Goal: Contribute content: Add original content to the website for others to see

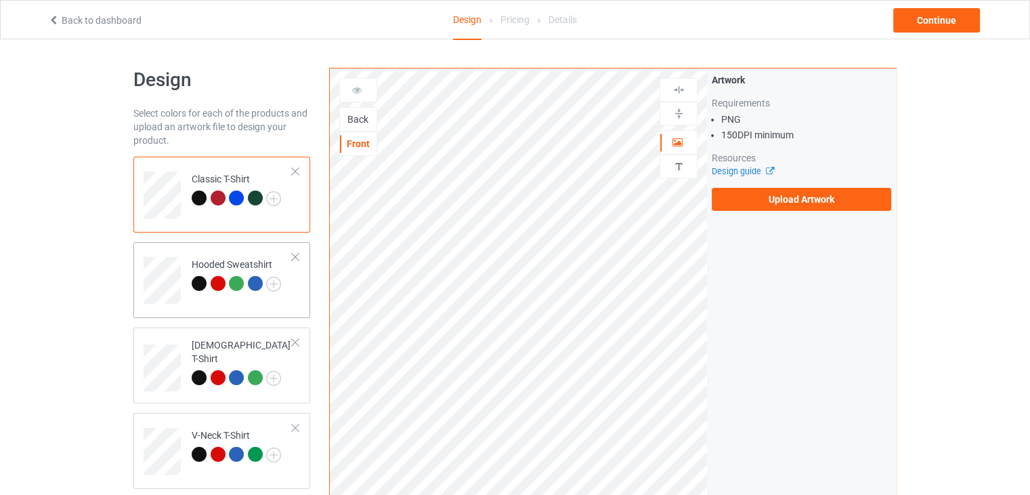
scroll to position [68, 0]
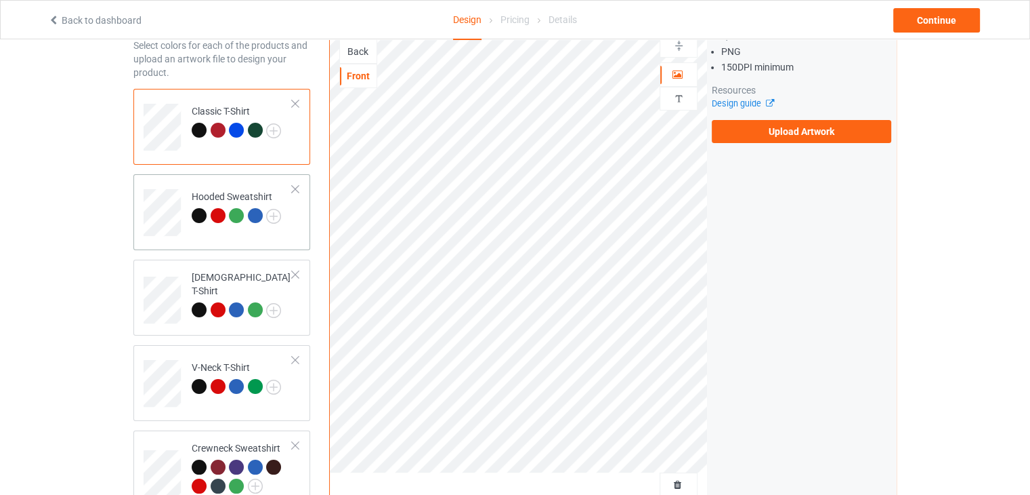
click at [225, 197] on div "Hooded Sweatshirt" at bounding box center [236, 206] width 89 height 33
click at [230, 107] on div "Classic T-Shirt" at bounding box center [236, 120] width 89 height 33
click at [822, 138] on label "Upload Artwork" at bounding box center [802, 131] width 180 height 23
click at [0, 0] on input "Upload Artwork" at bounding box center [0, 0] width 0 height 0
click at [356, 56] on div "Back" at bounding box center [358, 52] width 37 height 14
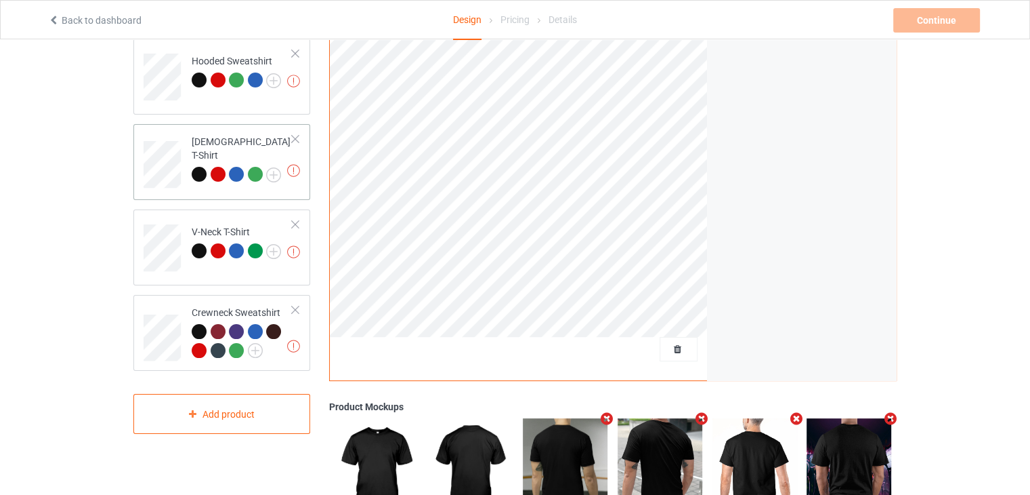
scroll to position [68, 0]
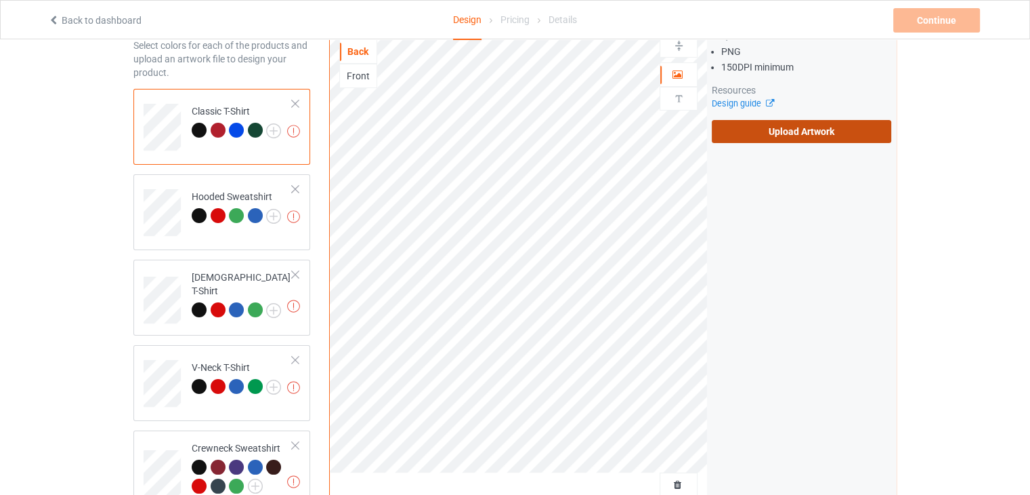
click at [765, 133] on label "Upload Artwork" at bounding box center [802, 131] width 180 height 23
click at [0, 0] on input "Upload Artwork" at bounding box center [0, 0] width 0 height 0
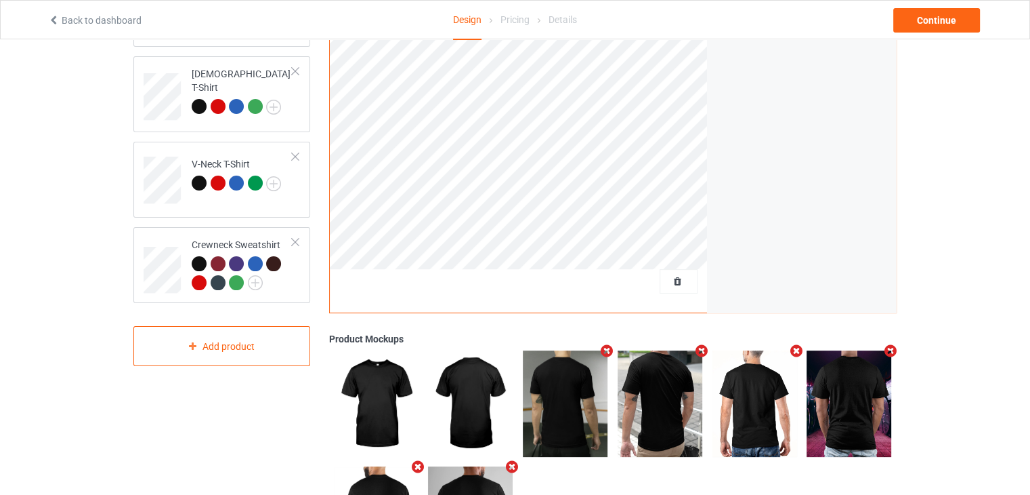
scroll to position [68, 0]
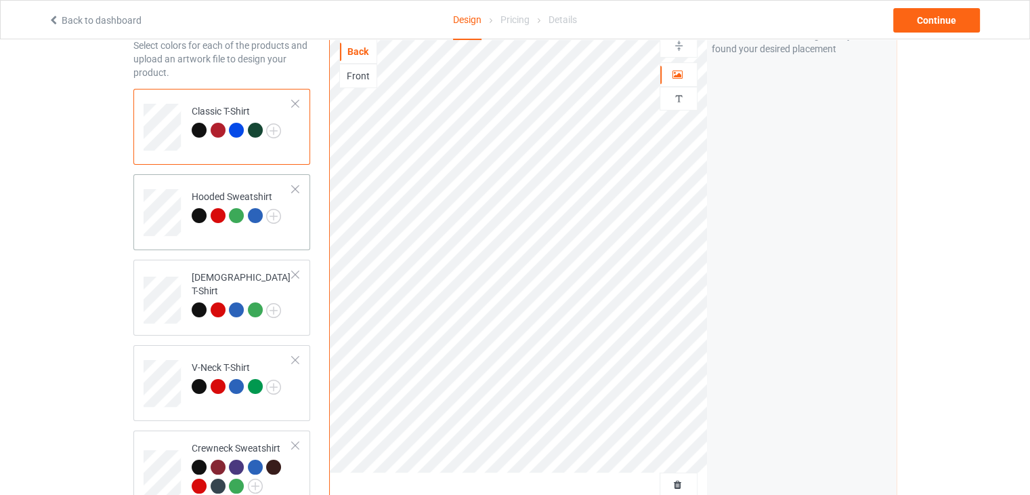
click at [182, 193] on td at bounding box center [164, 208] width 41 height 56
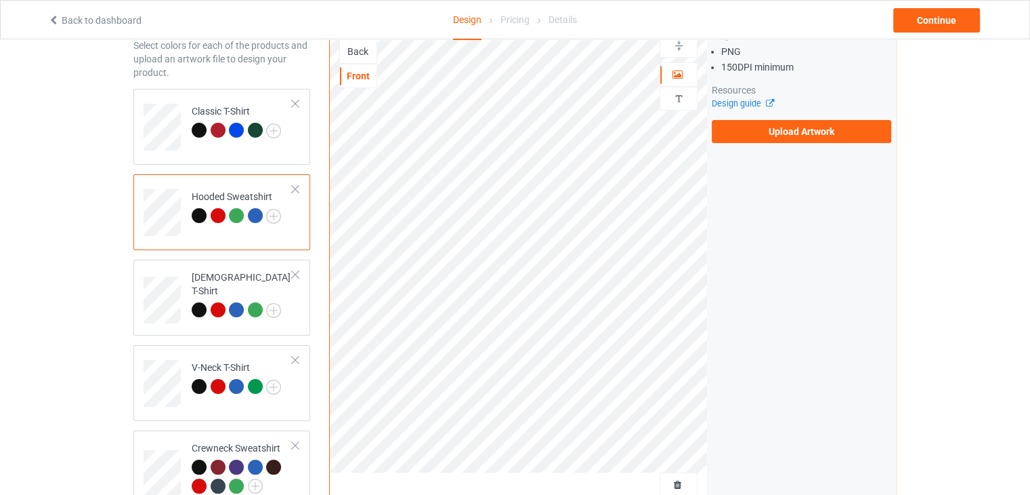
click at [363, 46] on div "Back" at bounding box center [358, 52] width 37 height 14
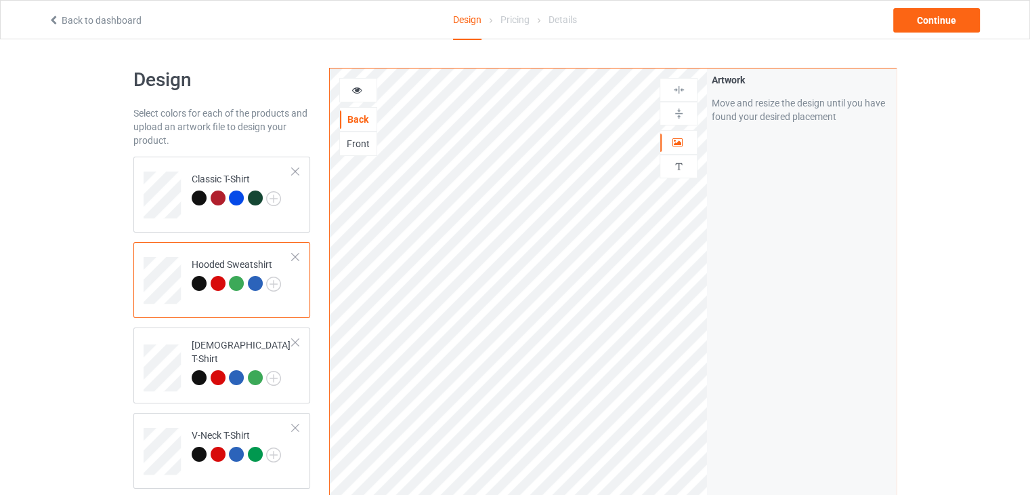
scroll to position [68, 0]
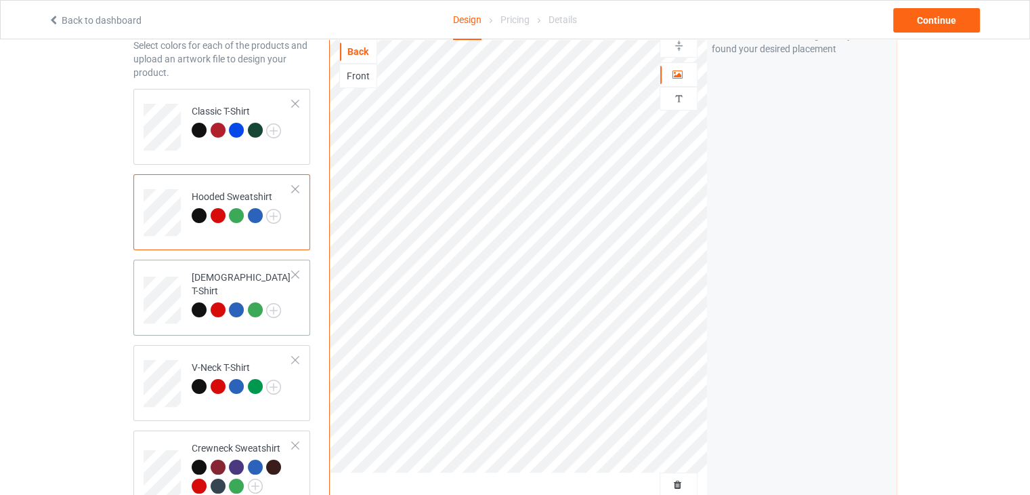
click at [292, 273] on div at bounding box center [295, 274] width 9 height 9
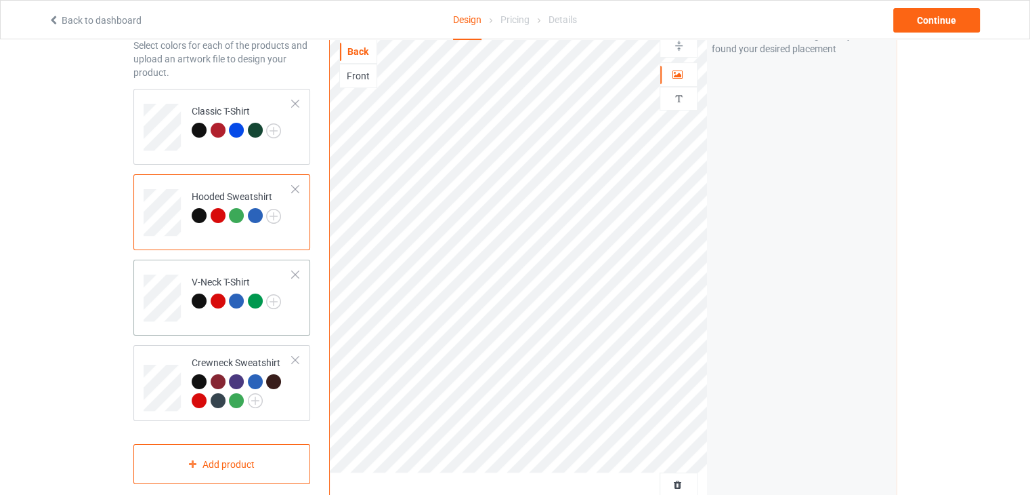
click at [254, 278] on div "V-Neck T-Shirt" at bounding box center [236, 291] width 89 height 33
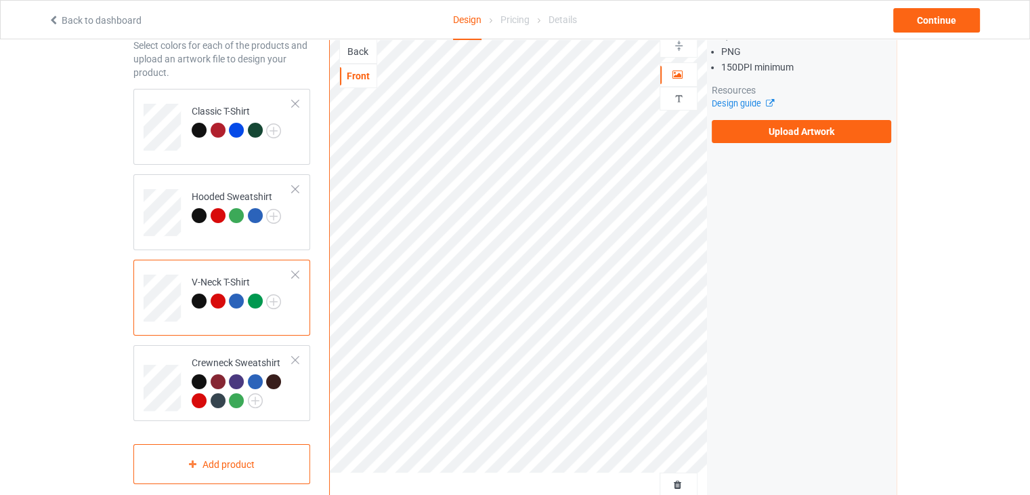
click at [360, 53] on div "Back" at bounding box center [358, 52] width 37 height 14
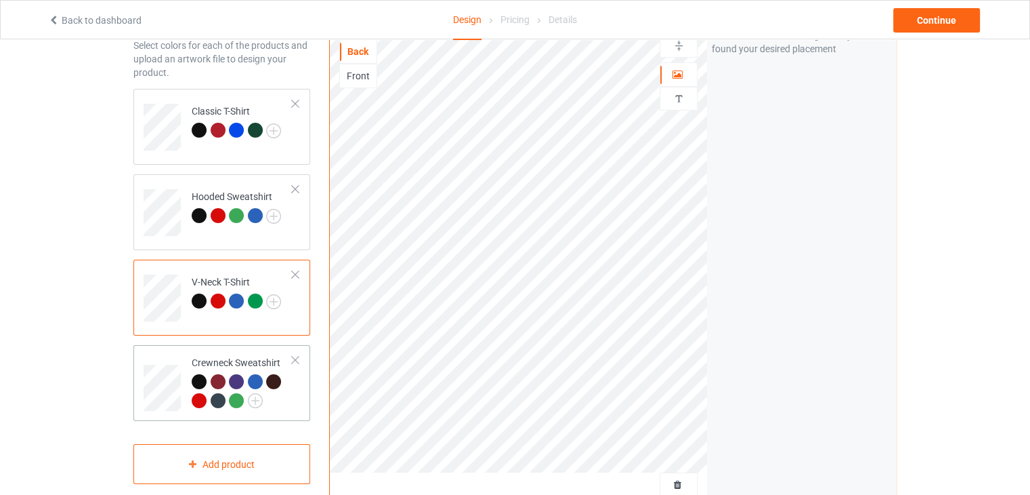
click at [178, 354] on td at bounding box center [164, 382] width 41 height 65
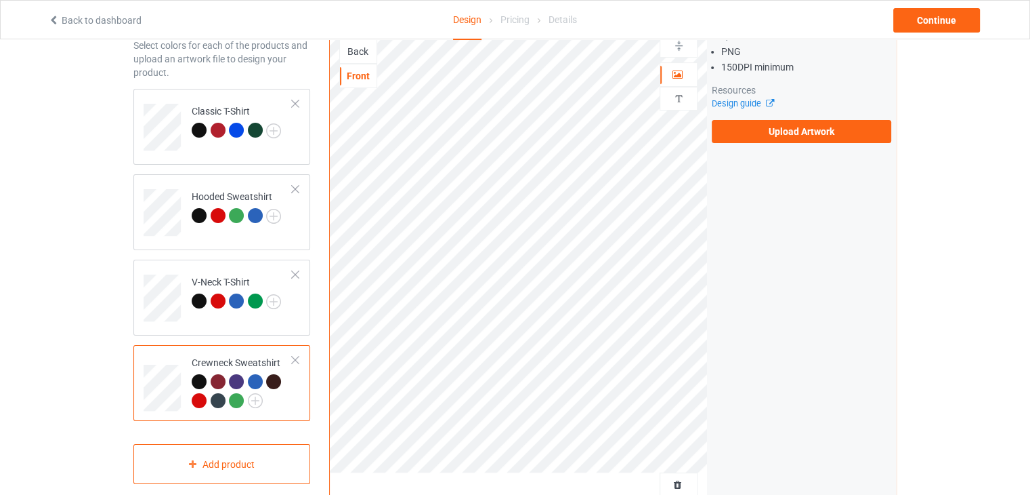
click at [369, 45] on div "Back" at bounding box center [358, 52] width 37 height 14
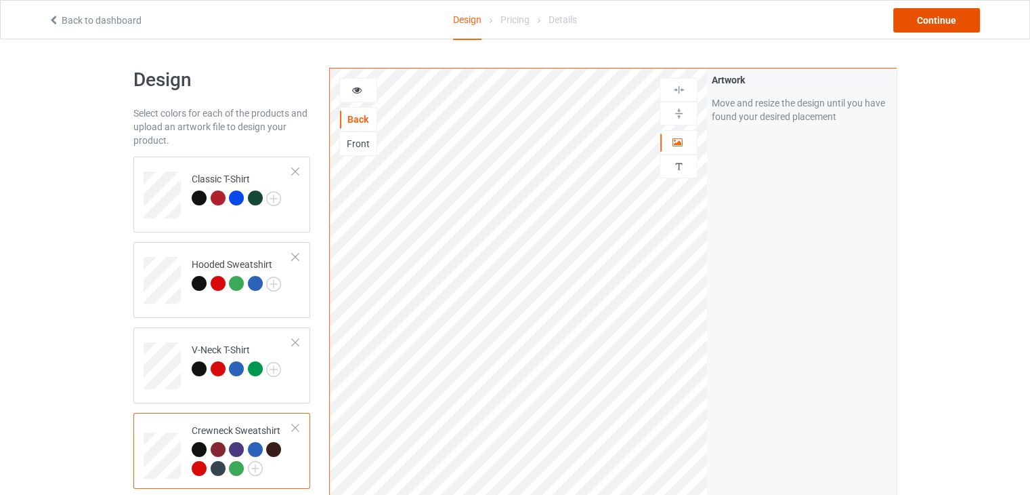
click at [959, 19] on div "Continue" at bounding box center [937, 20] width 87 height 24
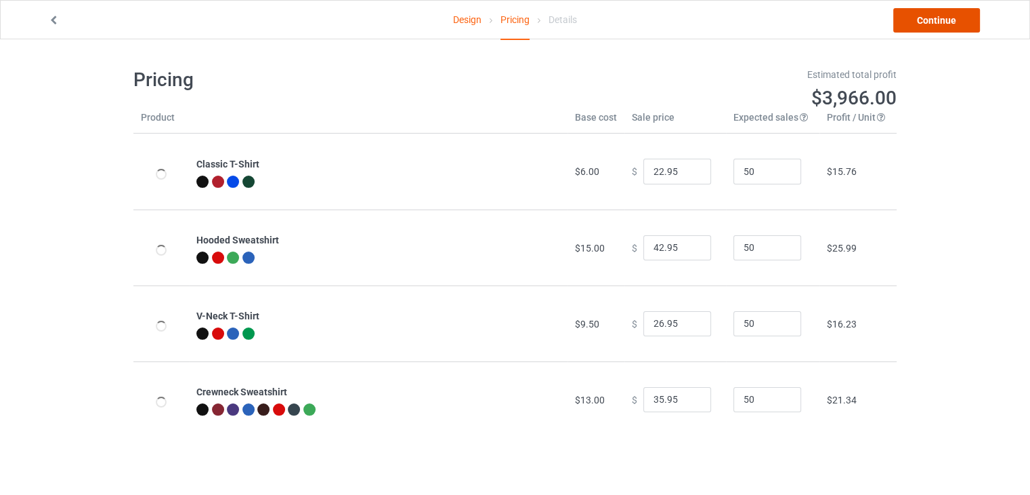
click at [959, 19] on link "Continue" at bounding box center [937, 20] width 87 height 24
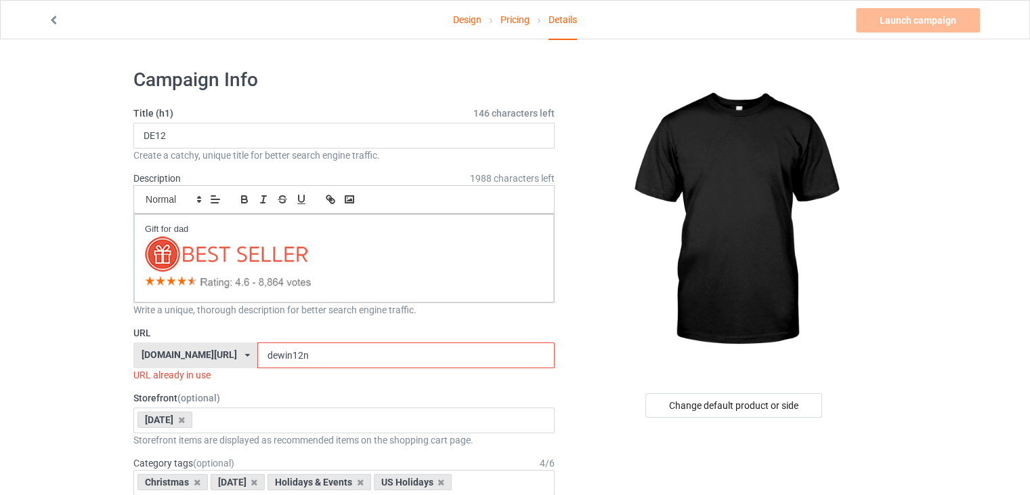
click at [306, 350] on input "dewin12n" at bounding box center [405, 355] width 297 height 26
type input "dewin12n1"
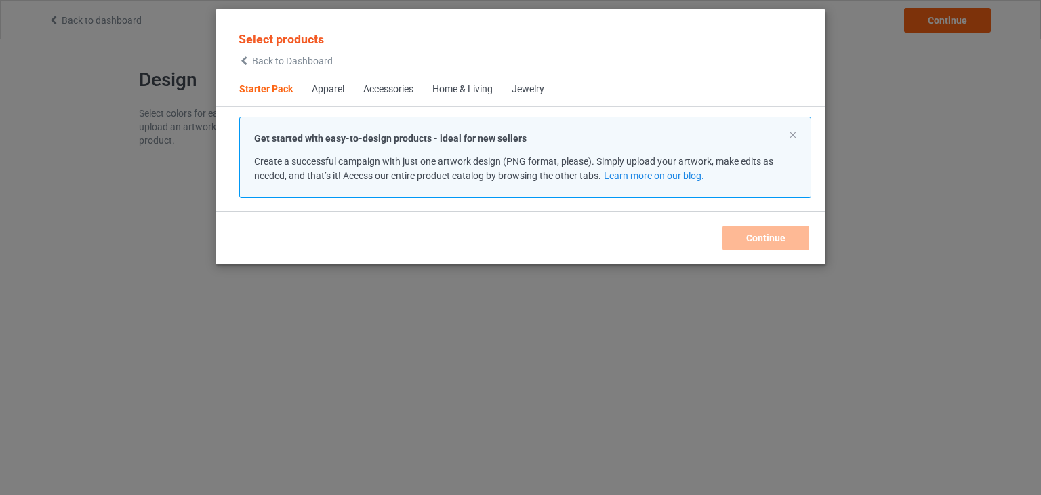
scroll to position [18, 0]
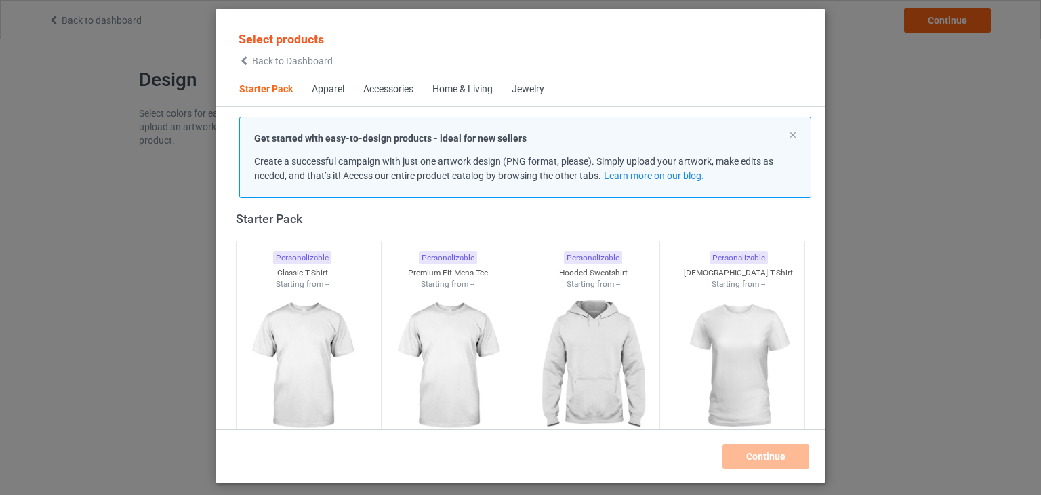
click at [287, 56] on span "Back to Dashboard" at bounding box center [292, 61] width 81 height 11
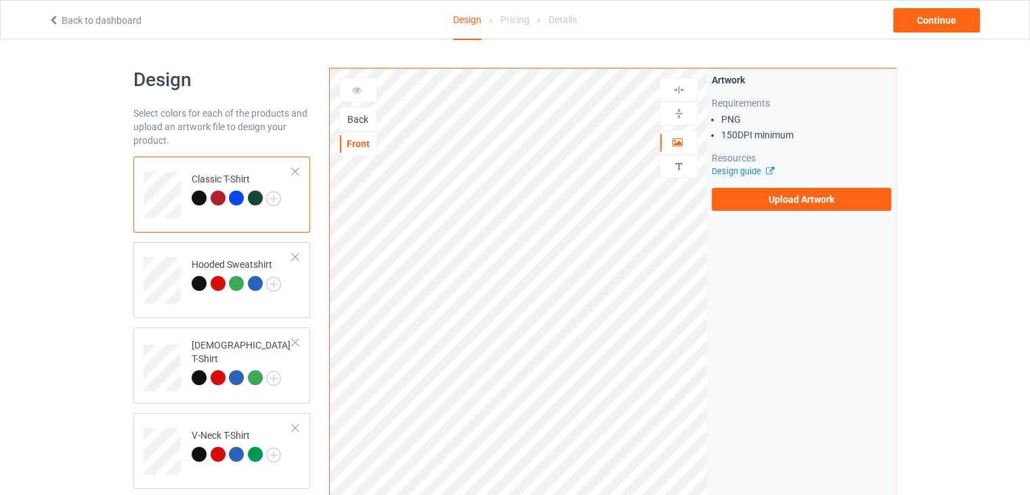
click at [359, 120] on div "Back" at bounding box center [358, 119] width 37 height 14
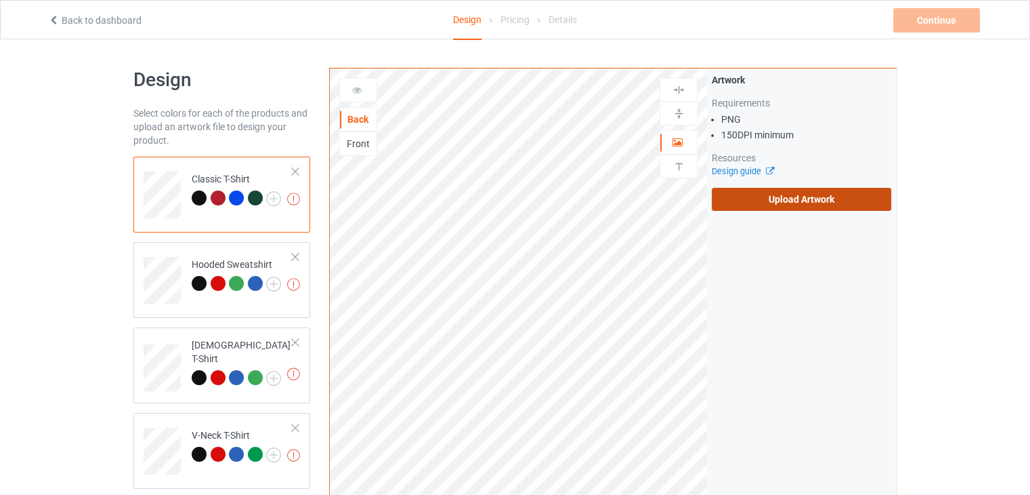
click at [736, 205] on label "Upload Artwork" at bounding box center [802, 199] width 180 height 23
click at [0, 0] on input "Upload Artwork" at bounding box center [0, 0] width 0 height 0
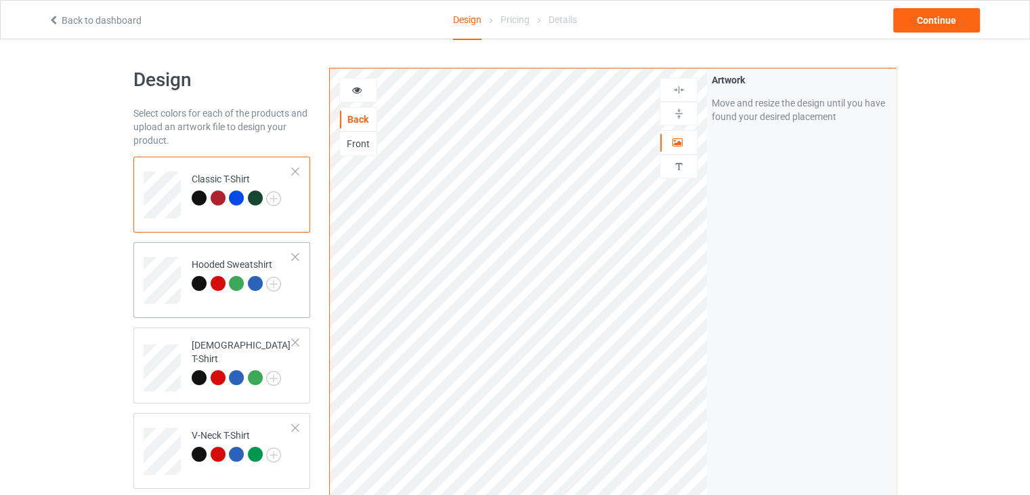
click at [236, 264] on div "Hooded Sweatshirt" at bounding box center [236, 273] width 89 height 33
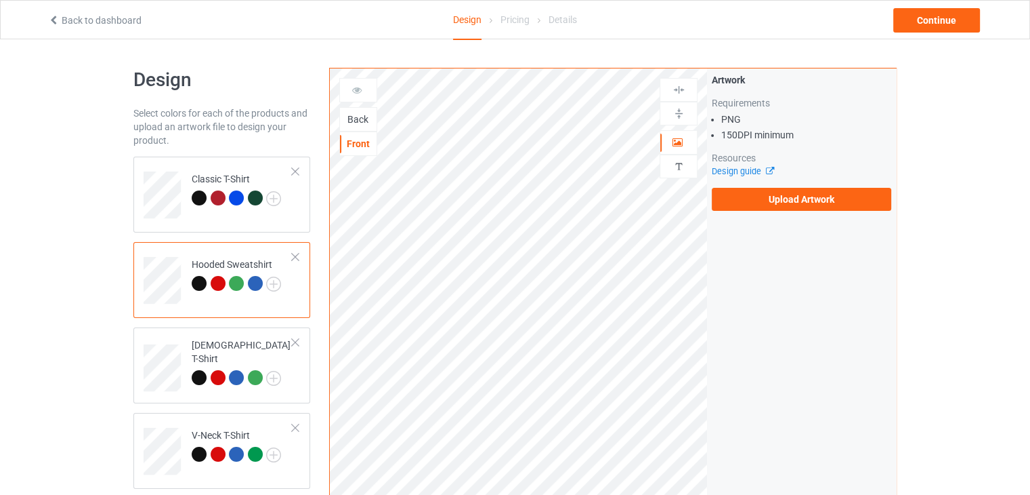
click at [362, 123] on div "Back" at bounding box center [358, 119] width 37 height 14
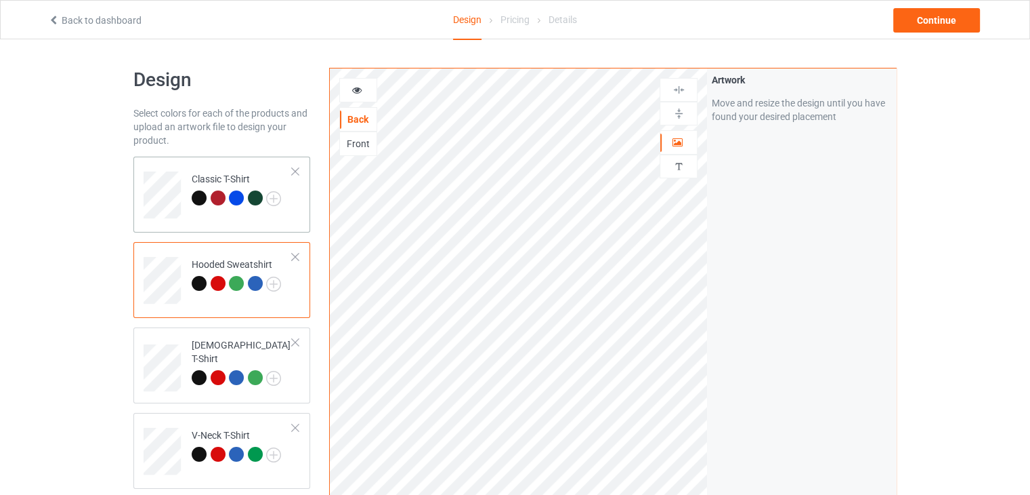
click at [227, 168] on td "Classic T-Shirt" at bounding box center [242, 190] width 116 height 56
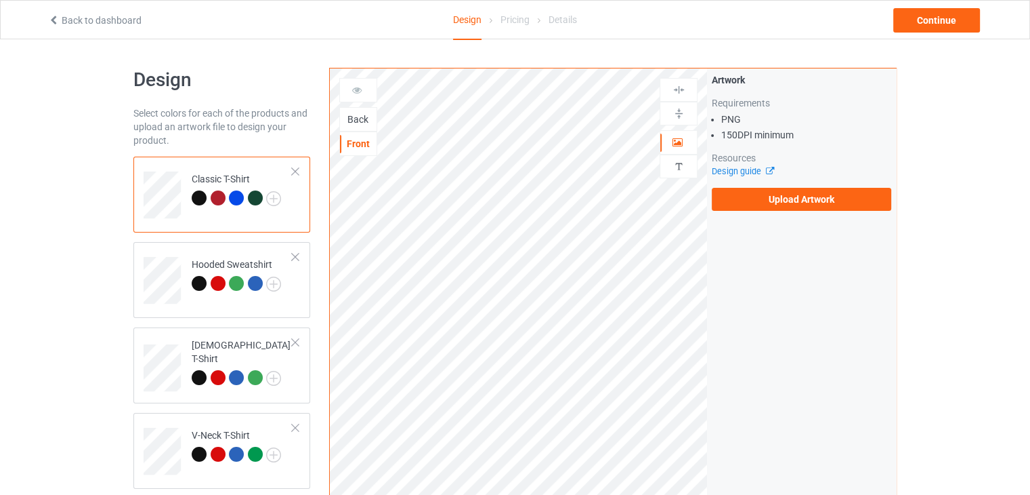
click at [363, 119] on div "Back" at bounding box center [358, 119] width 37 height 14
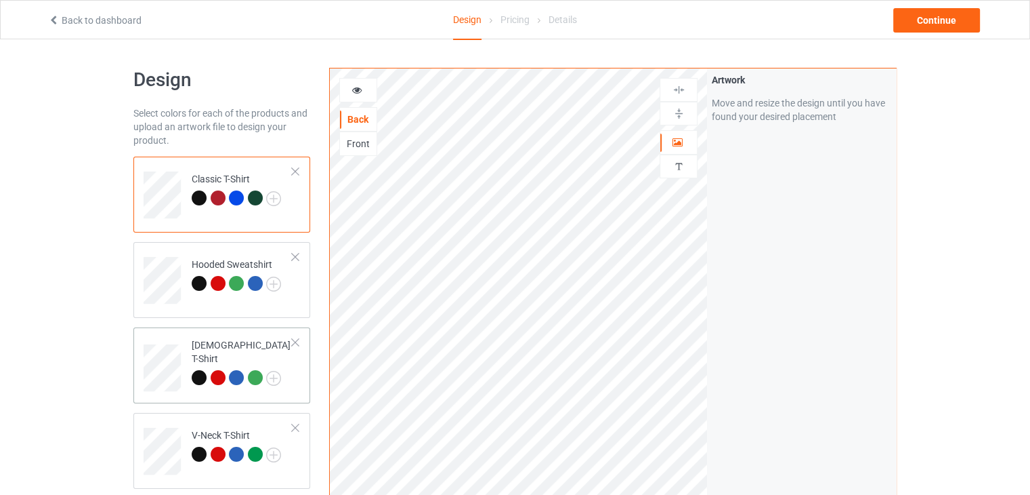
click at [204, 351] on div "[DEMOGRAPHIC_DATA] T-Shirt" at bounding box center [242, 361] width 101 height 46
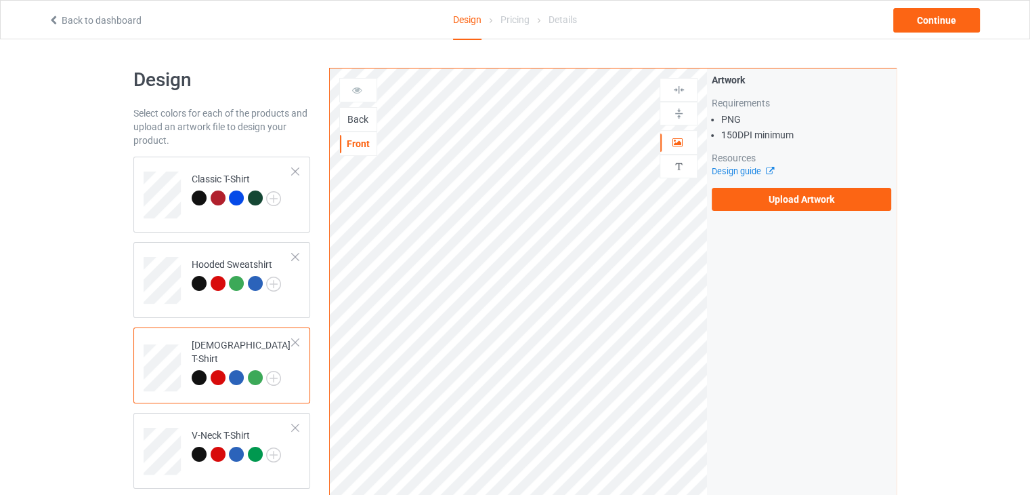
click at [355, 131] on div "Front" at bounding box center [358, 143] width 38 height 24
click at [353, 120] on div "Back" at bounding box center [358, 119] width 37 height 14
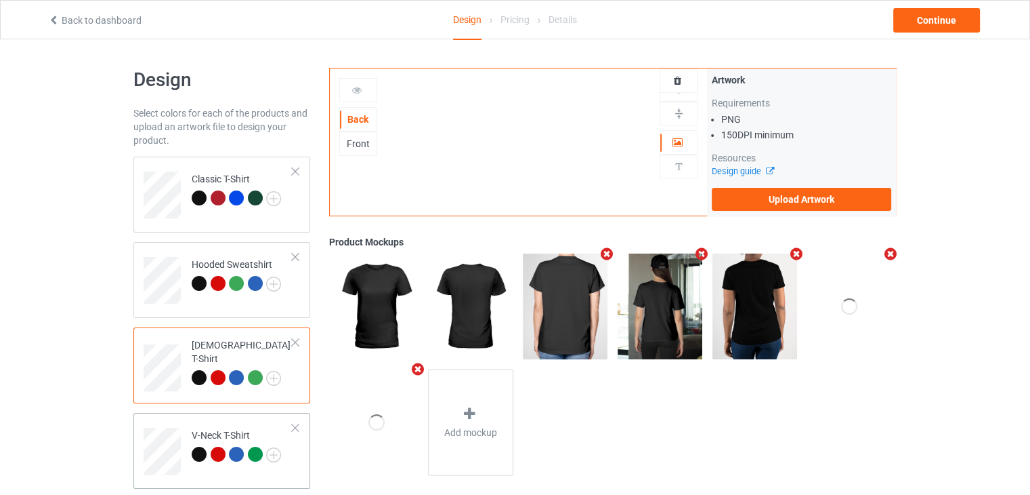
scroll to position [68, 0]
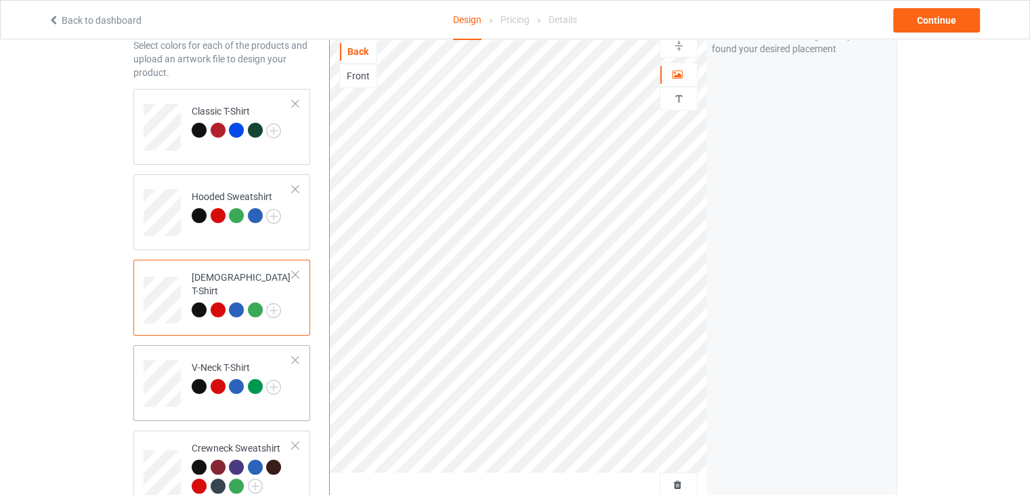
click at [213, 352] on td "V-Neck T-Shirt" at bounding box center [242, 378] width 116 height 56
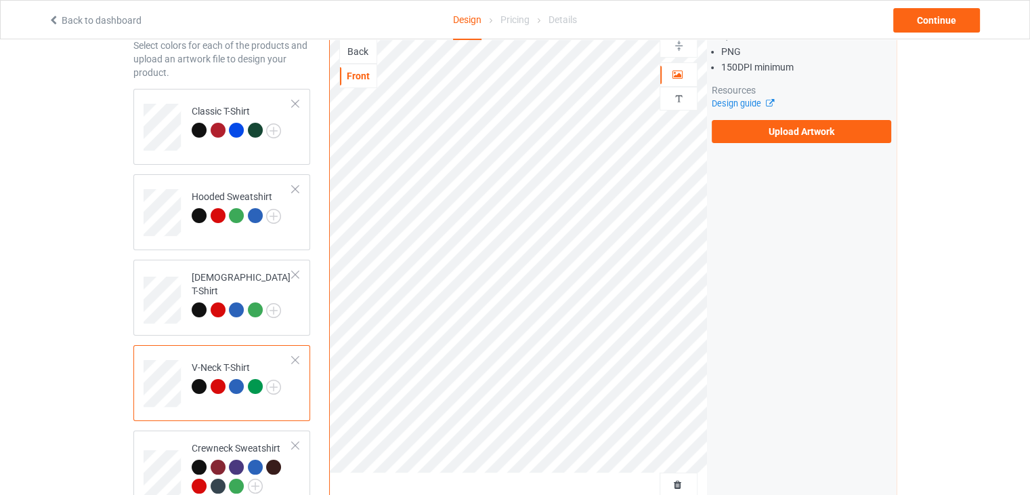
click at [372, 55] on div "Back" at bounding box center [358, 52] width 37 height 14
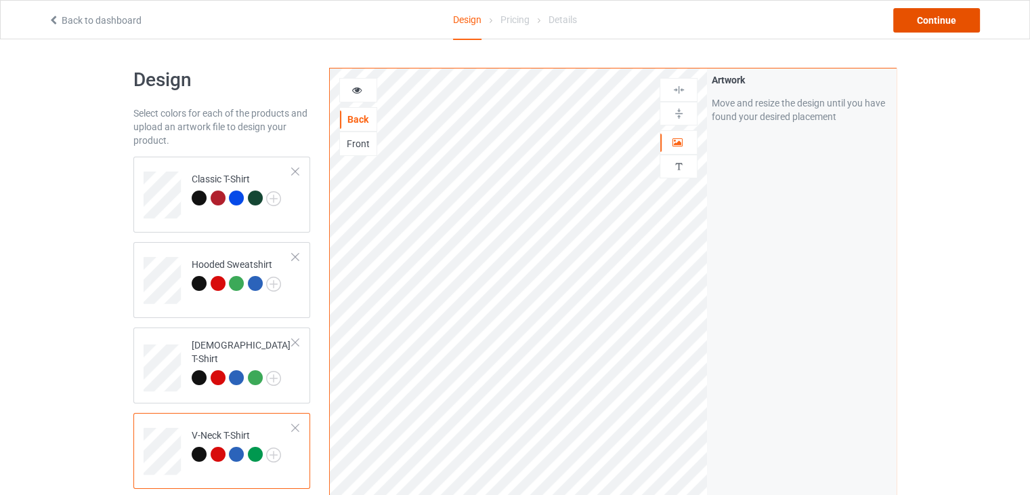
click at [952, 20] on div "Continue" at bounding box center [937, 20] width 87 height 24
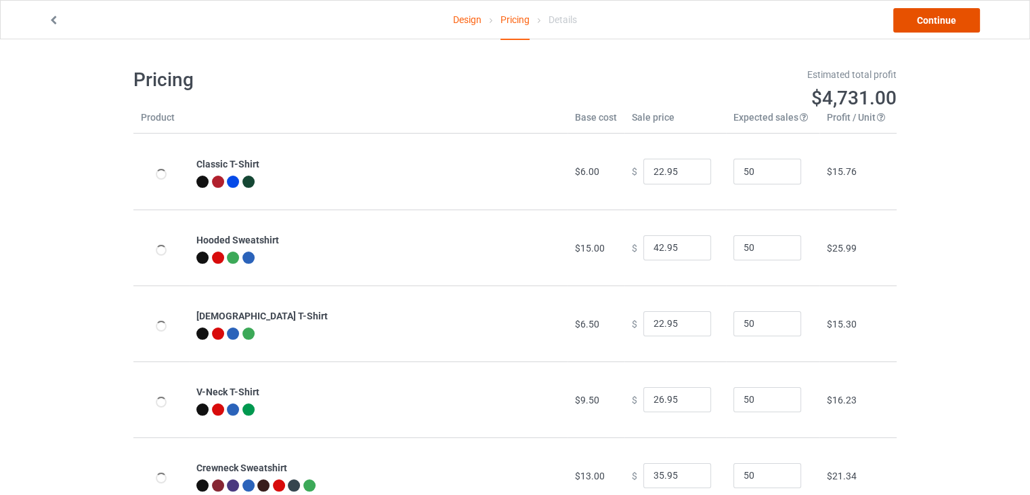
click at [950, 24] on link "Continue" at bounding box center [937, 20] width 87 height 24
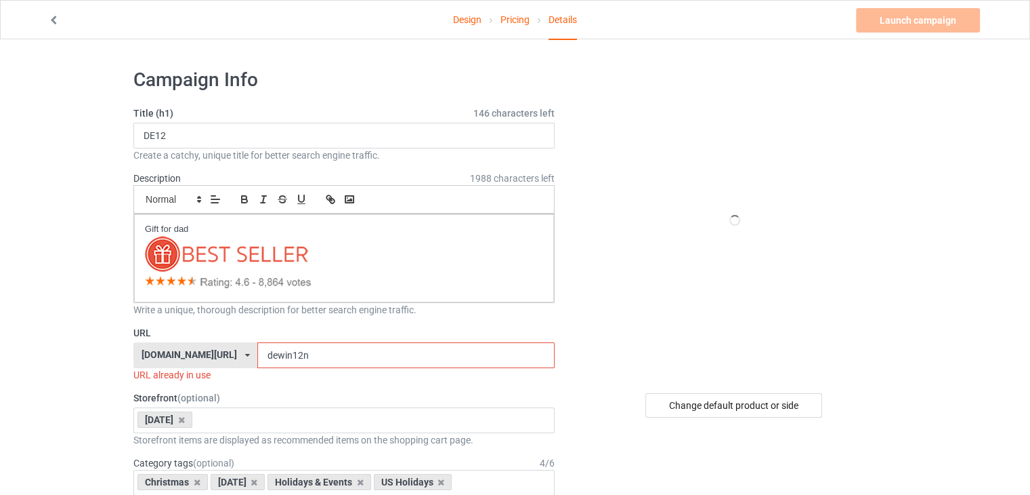
click at [335, 353] on input "dewin12n" at bounding box center [405, 355] width 297 height 26
type input "dewin12n2"
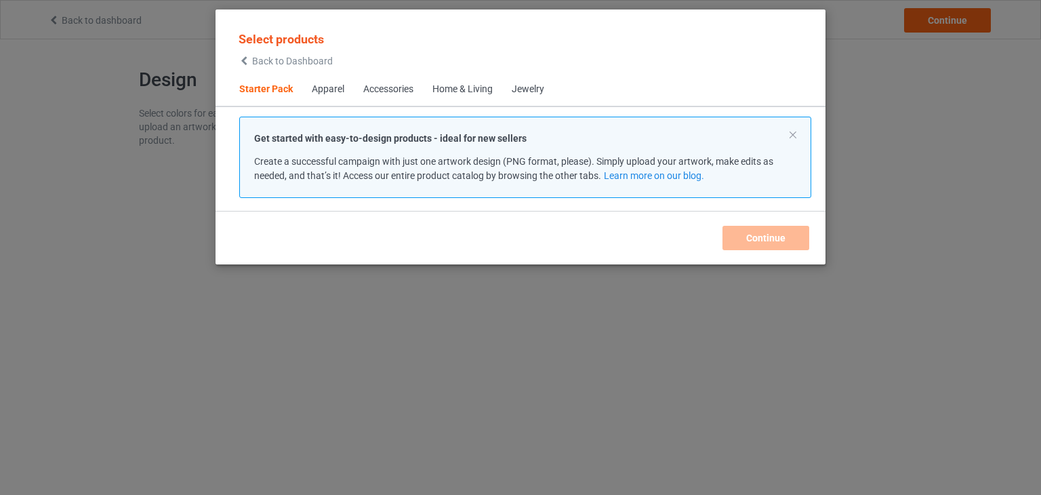
scroll to position [18, 0]
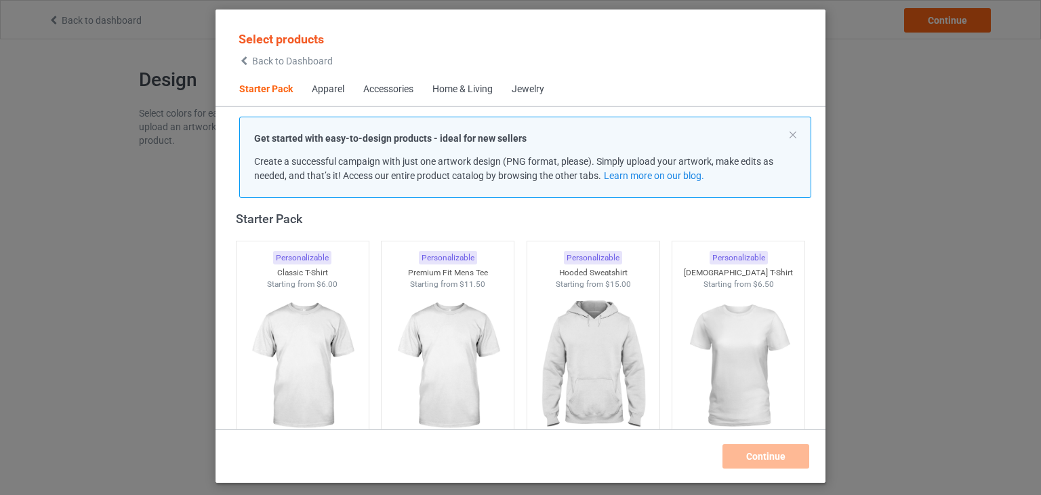
click at [299, 65] on span "Back to Dashboard" at bounding box center [292, 61] width 81 height 11
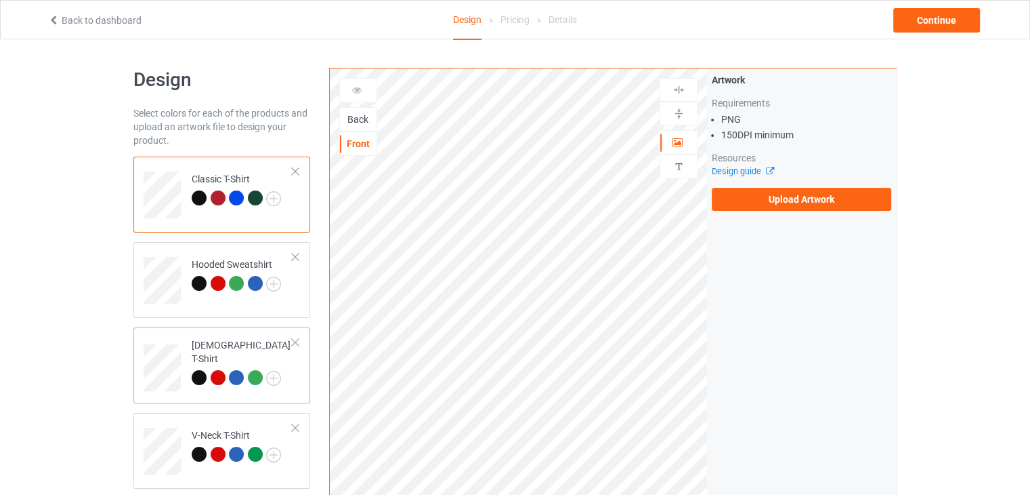
click at [299, 343] on div at bounding box center [295, 341] width 9 height 9
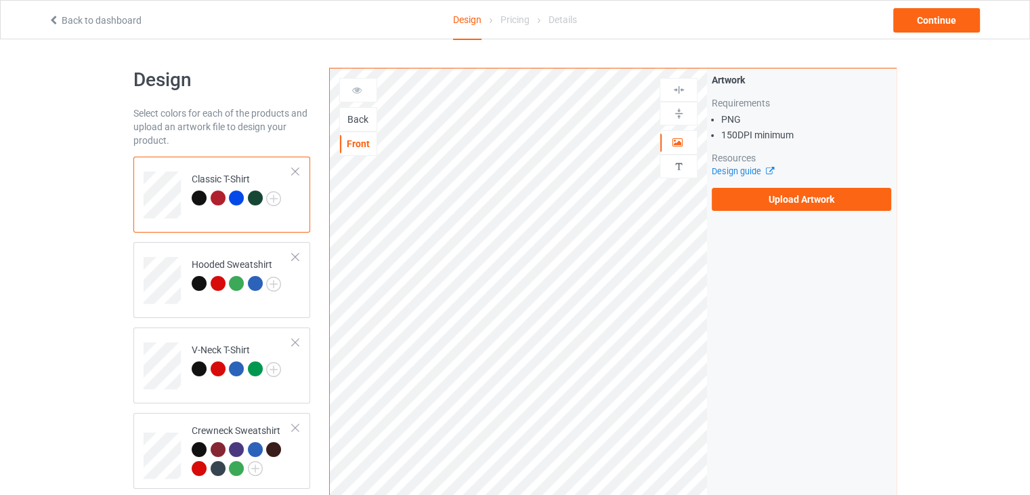
click at [358, 116] on div "Back" at bounding box center [358, 119] width 37 height 14
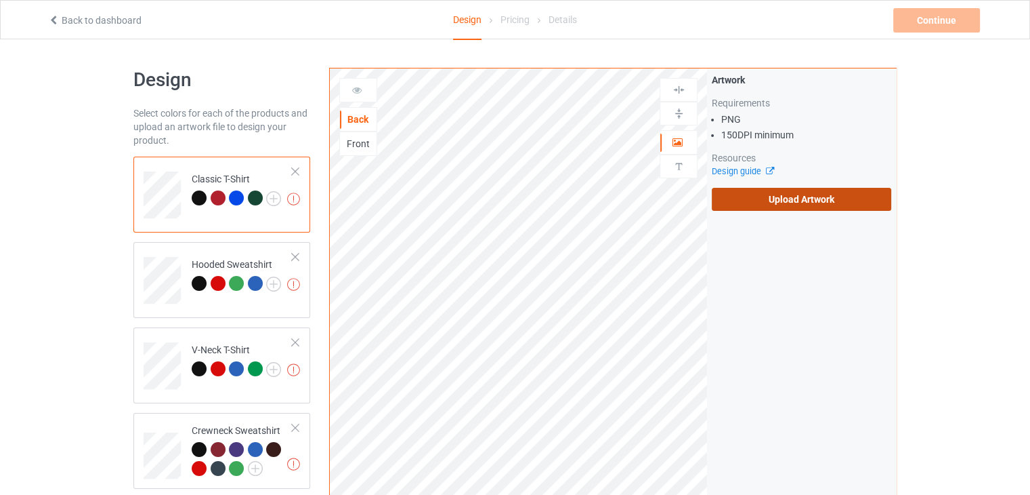
click at [783, 195] on label "Upload Artwork" at bounding box center [802, 199] width 180 height 23
click at [0, 0] on input "Upload Artwork" at bounding box center [0, 0] width 0 height 0
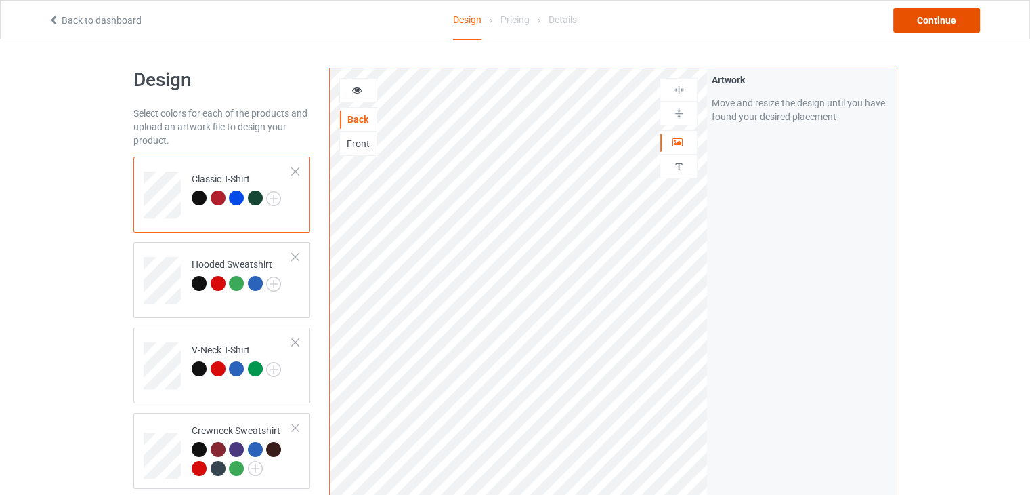
click at [930, 32] on div "Continue" at bounding box center [937, 20] width 87 height 24
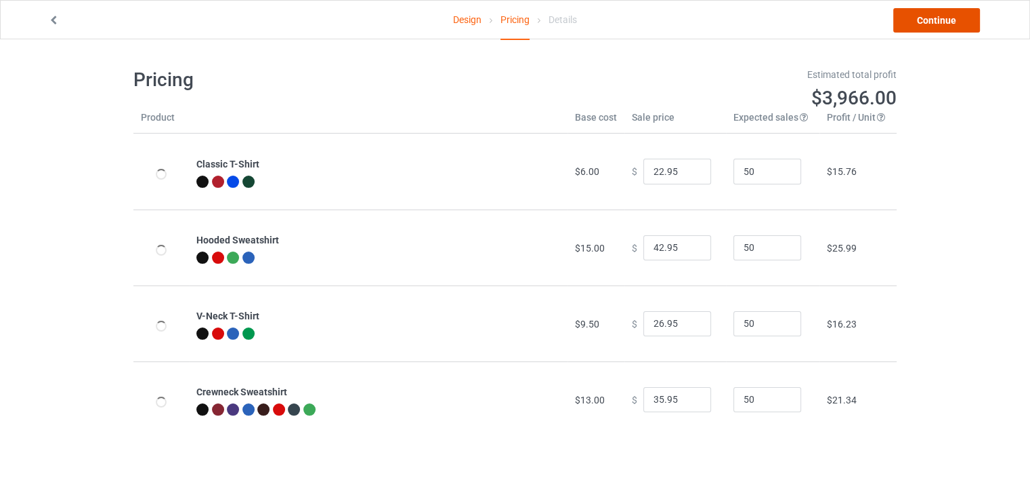
click at [932, 20] on link "Continue" at bounding box center [937, 20] width 87 height 24
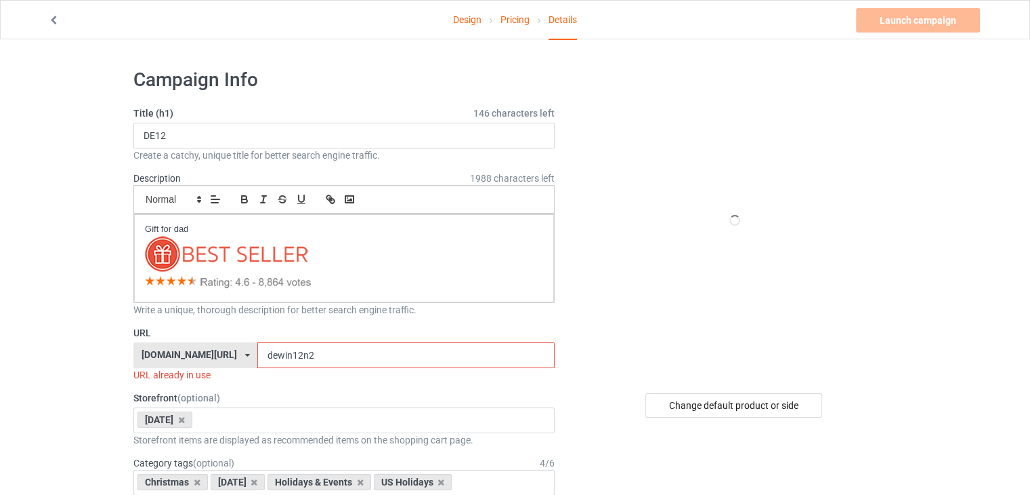
drag, startPoint x: 918, startPoint y: 28, endPoint x: 924, endPoint y: 21, distance: 9.1
click at [924, 21] on div "Launch campaign Invalid campaign URL" at bounding box center [919, 20] width 127 height 24
click at [410, 347] on input "dewin12n2" at bounding box center [405, 355] width 297 height 26
type input "dewin12n23"
